Goal: Task Accomplishment & Management: Manage account settings

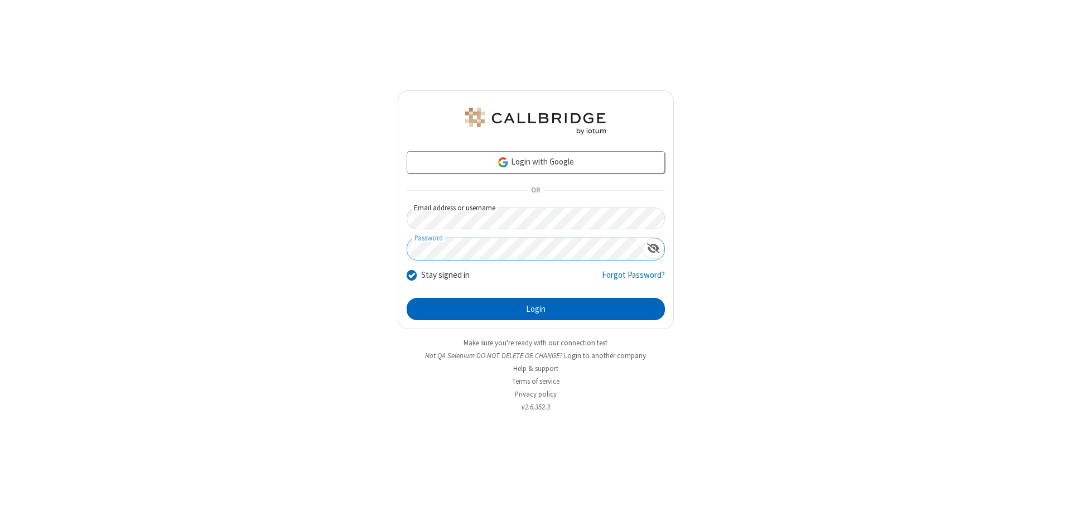
click at [535, 309] on button "Login" at bounding box center [536, 309] width 258 height 22
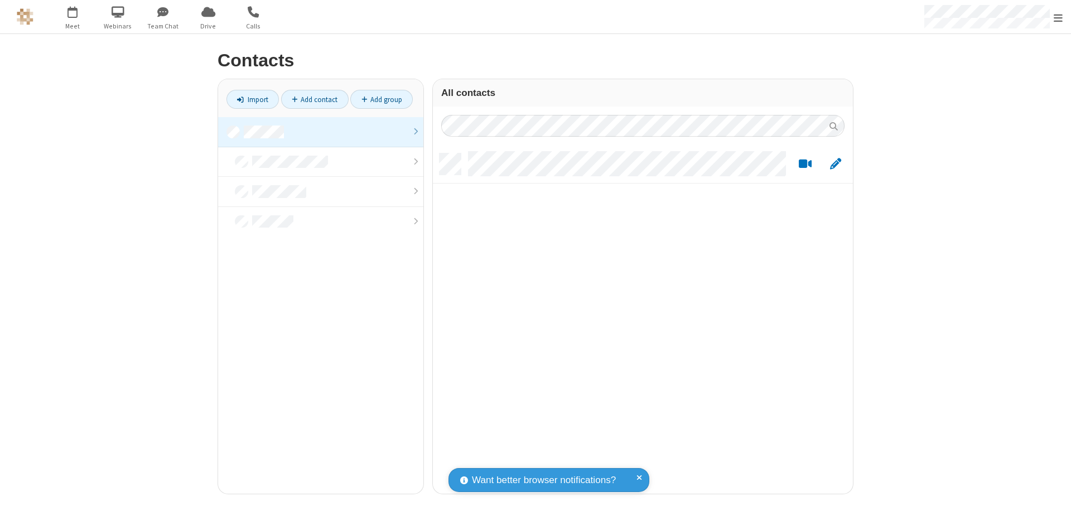
click at [321, 132] on link at bounding box center [320, 132] width 205 height 30
click at [253, 99] on link "Import" at bounding box center [252, 99] width 52 height 19
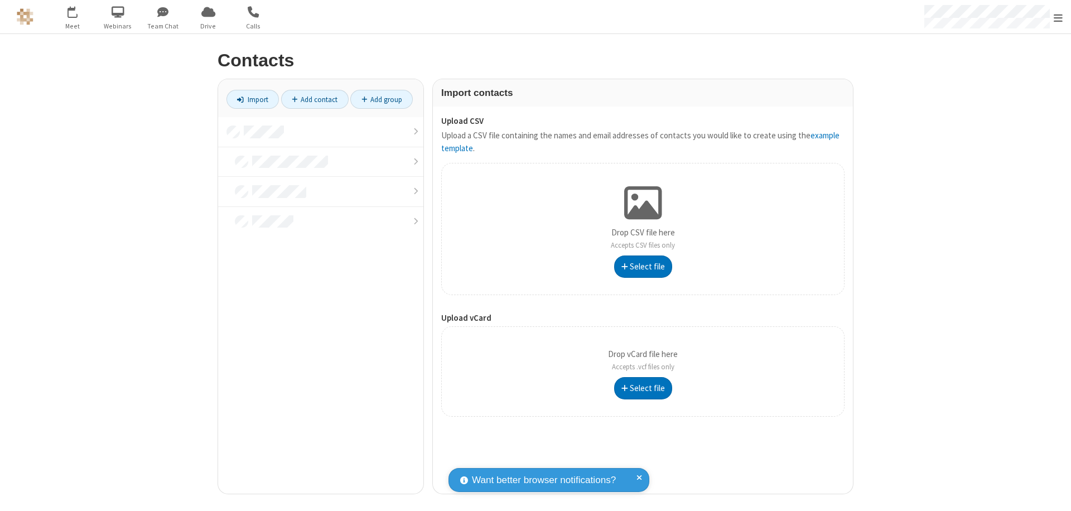
type input "C:\fakepath\address_book_contacts.csv"
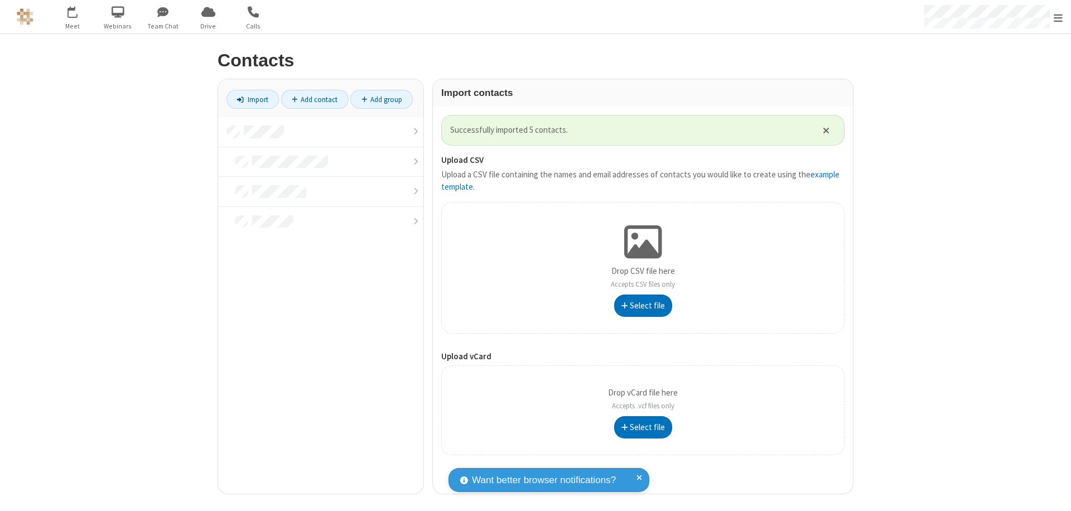
click at [321, 132] on link at bounding box center [320, 132] width 205 height 30
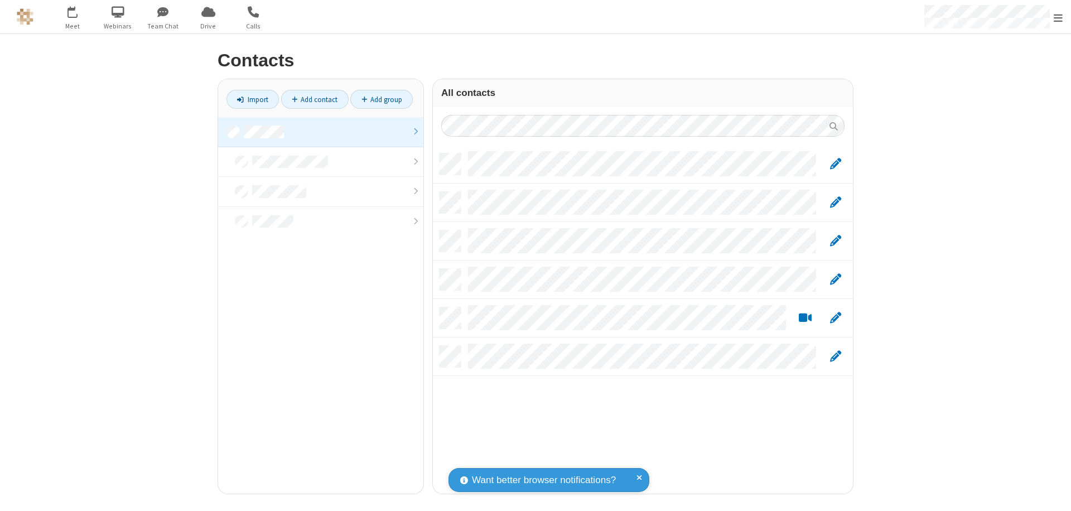
scroll to position [340, 412]
